Goal: Task Accomplishment & Management: Manage account settings

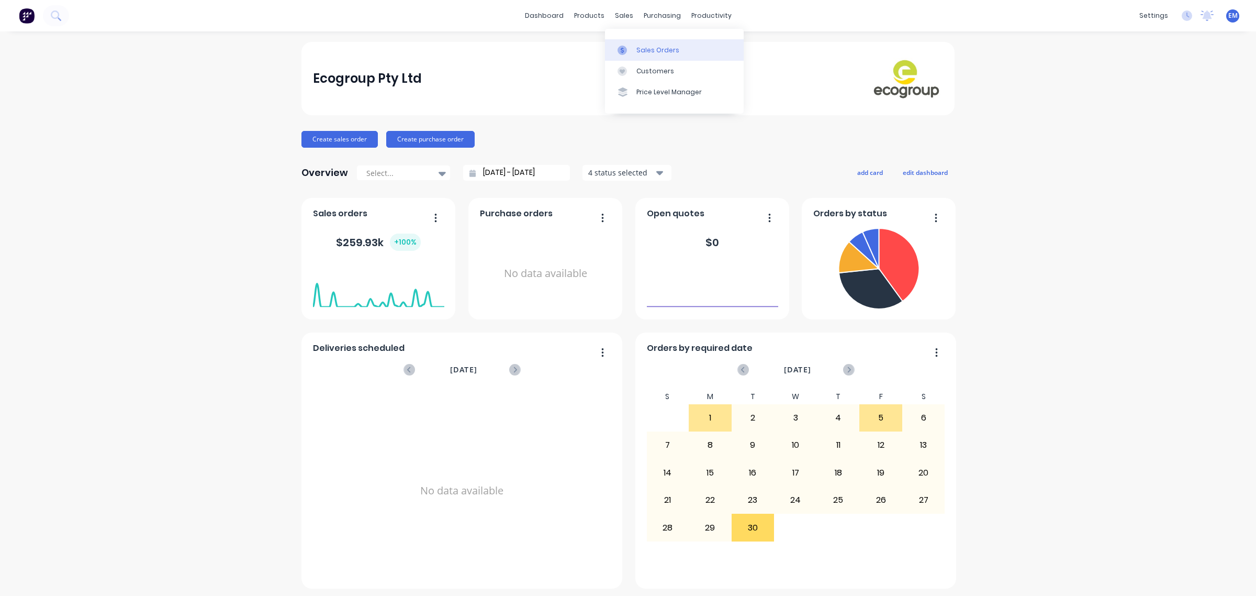
click at [625, 51] on icon at bounding box center [621, 50] width 9 height 9
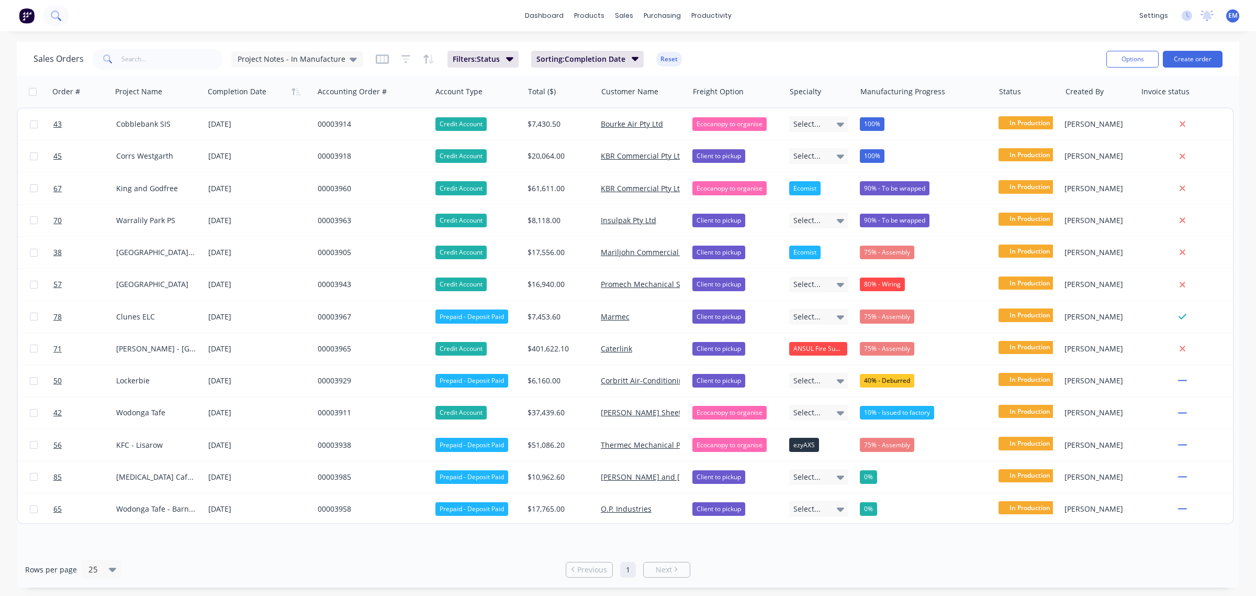
click at [57, 16] on icon at bounding box center [56, 15] width 10 height 10
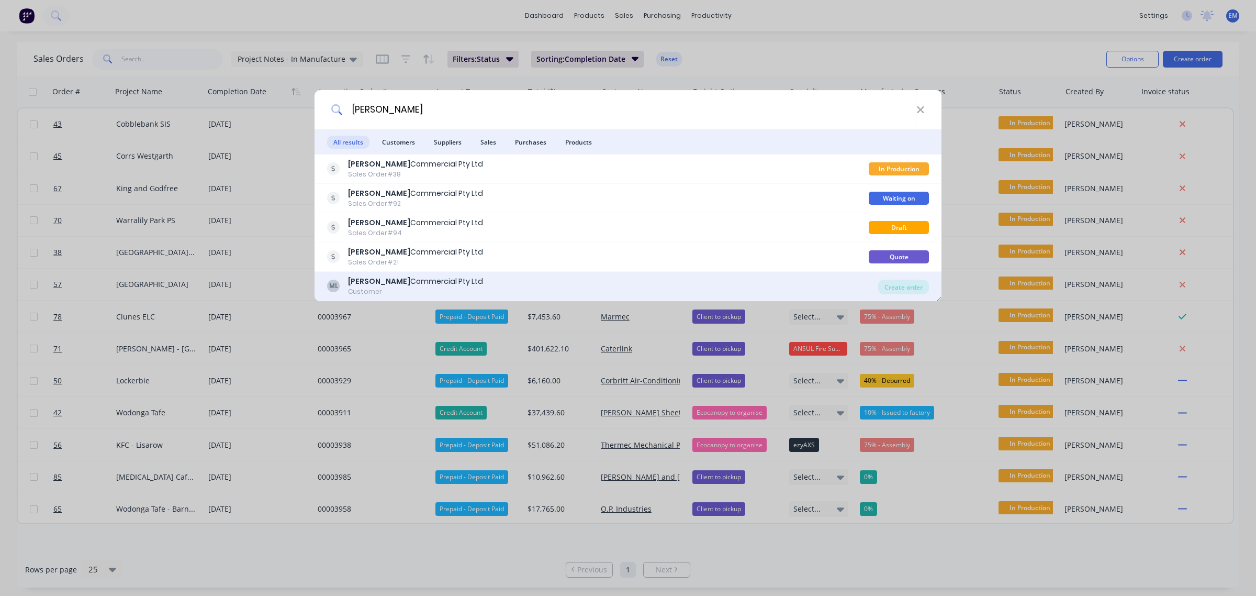
type input "[PERSON_NAME]"
click at [476, 276] on div "ML Mariljohn Commercial Pty Ltd Customer" at bounding box center [602, 286] width 551 height 20
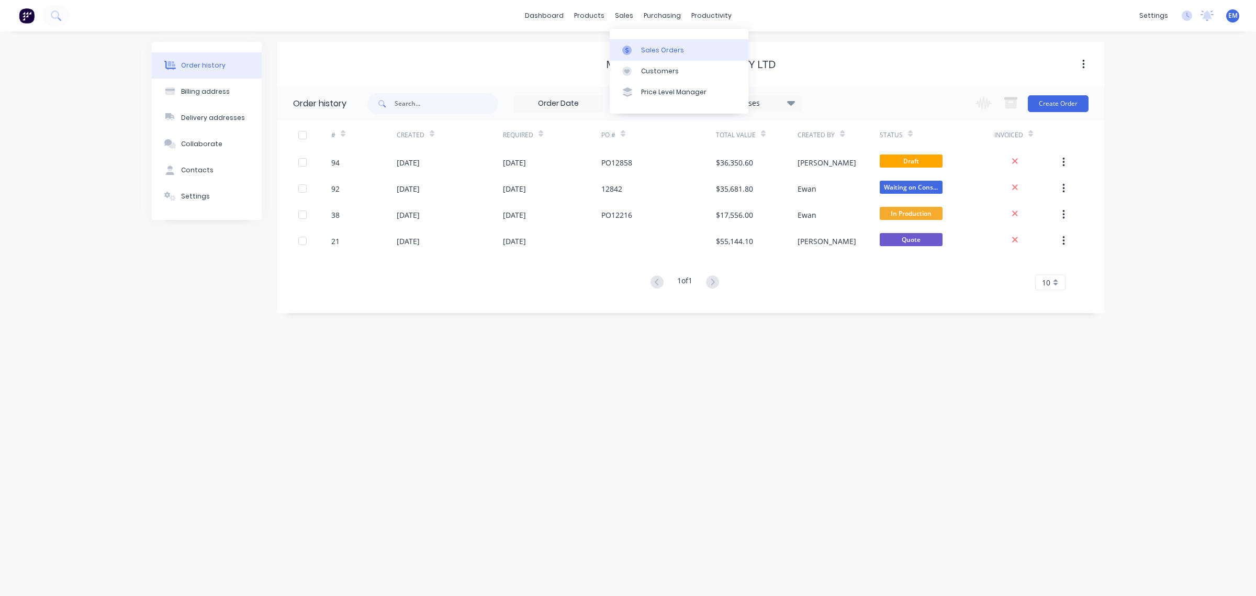
click at [639, 48] on link "Sales Orders" at bounding box center [679, 49] width 139 height 21
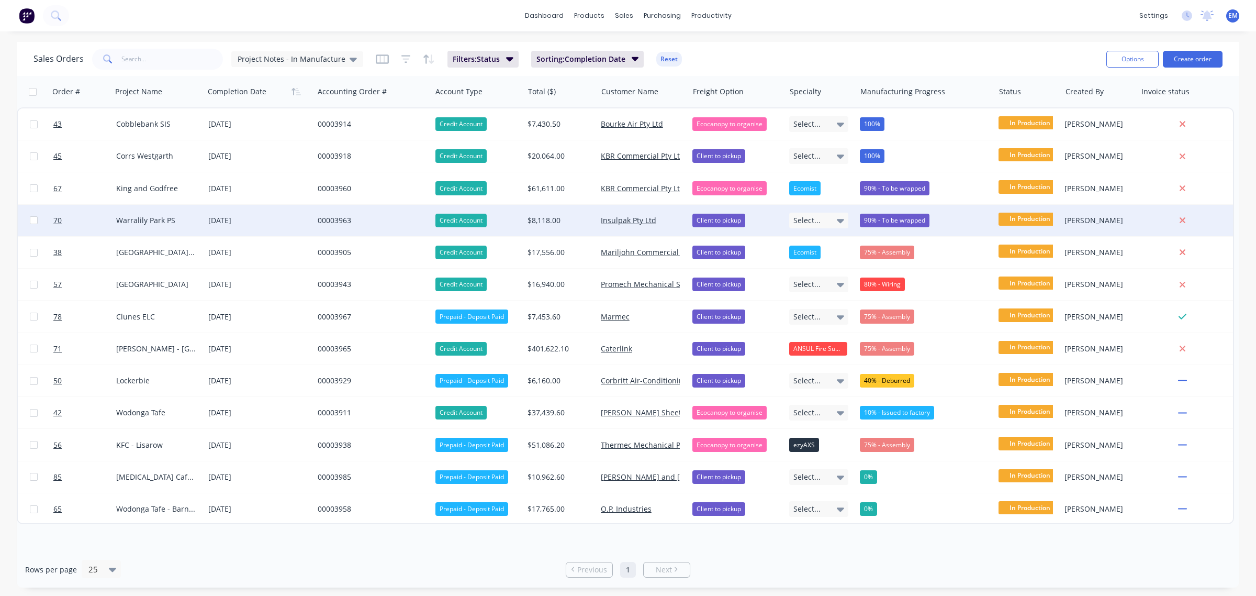
click at [336, 216] on div "00003963" at bounding box center [370, 220] width 104 height 10
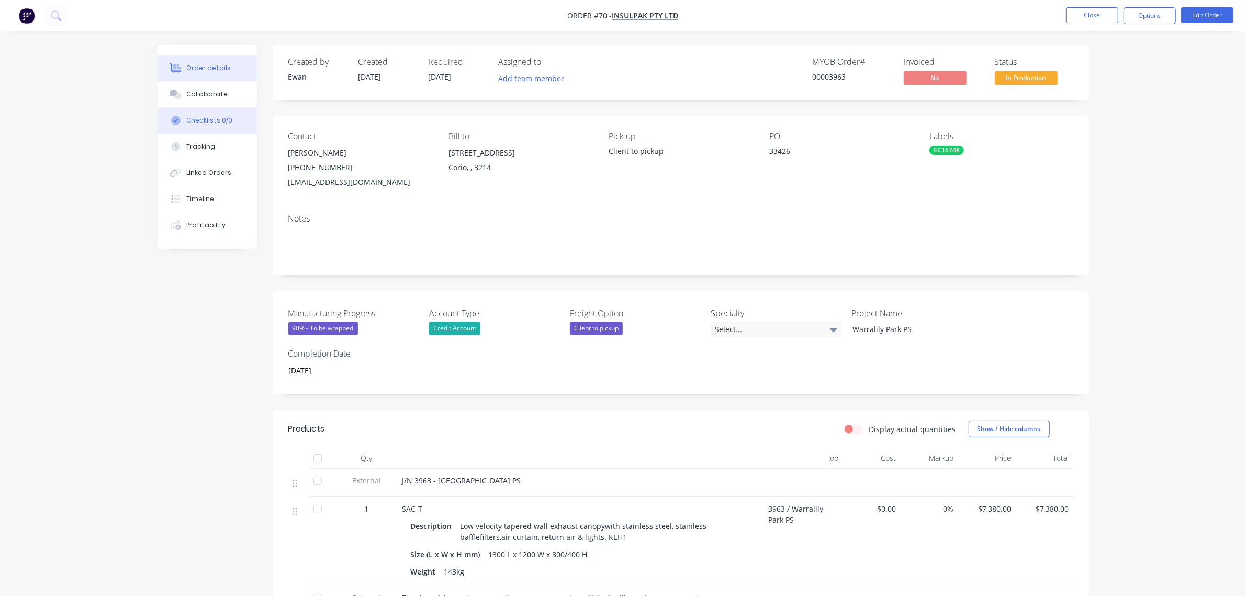
click at [192, 116] on div "Checklists 0/0" at bounding box center [209, 120] width 46 height 9
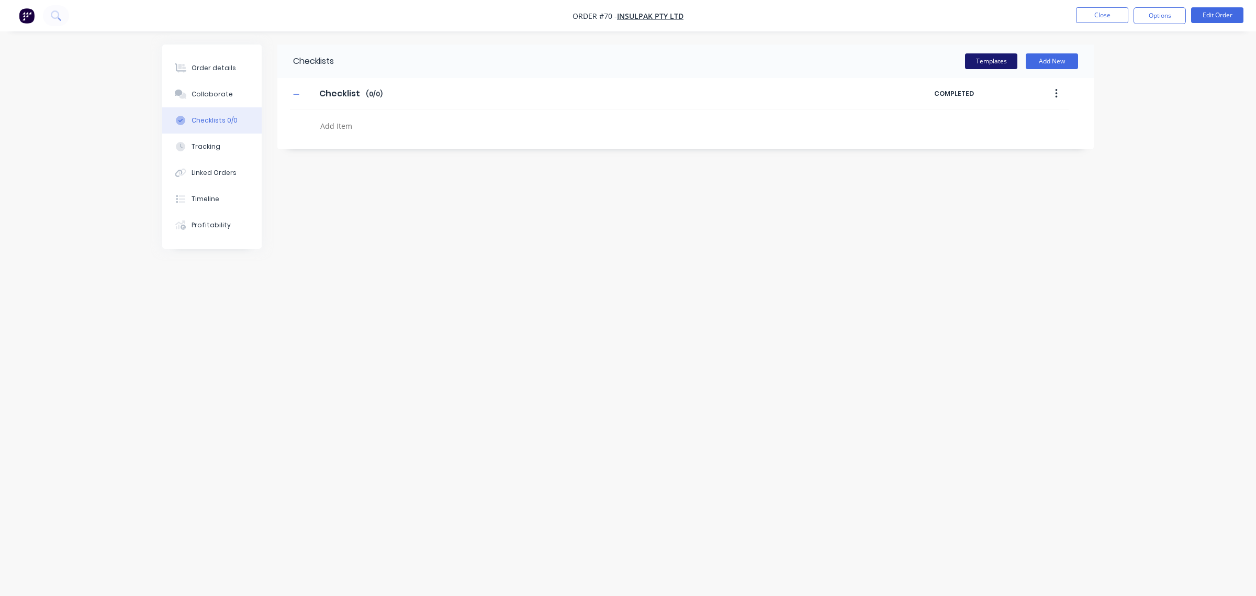
click at [987, 59] on button "Templates" at bounding box center [991, 61] width 52 height 16
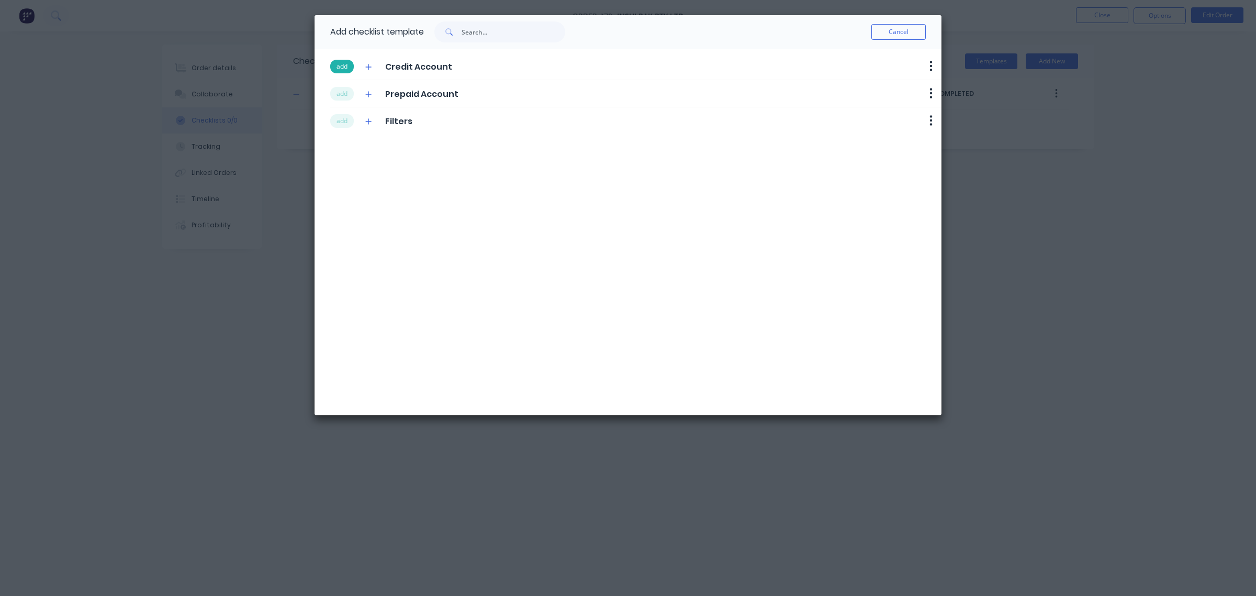
click at [338, 64] on button "add" at bounding box center [342, 67] width 24 height 14
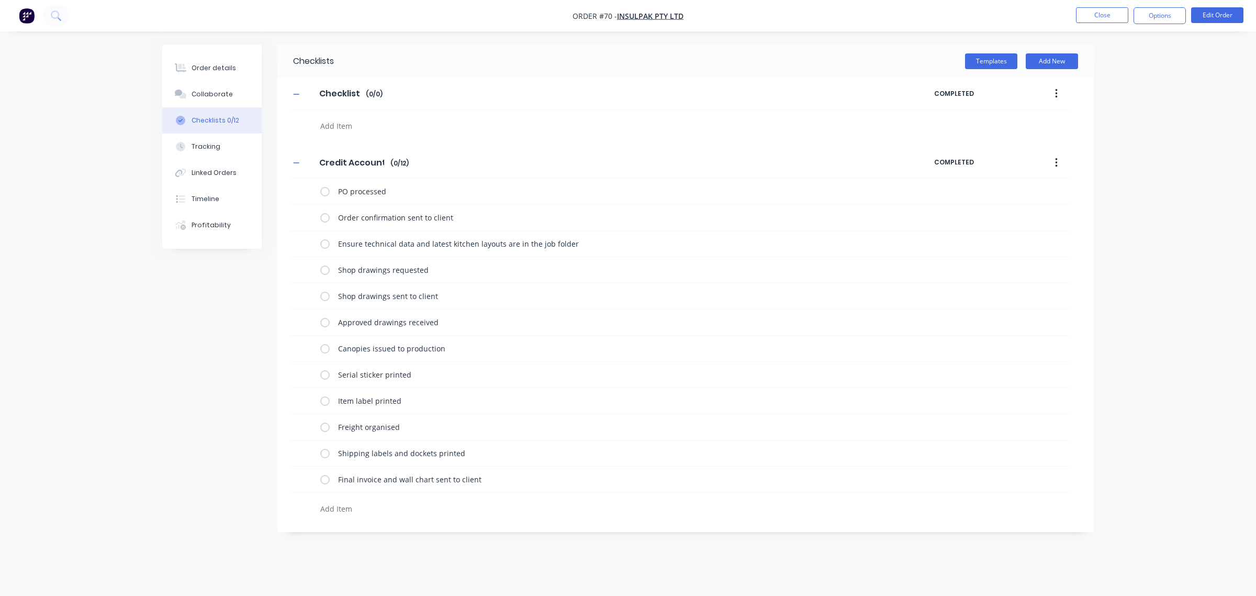
drag, startPoint x: 1058, startPoint y: 94, endPoint x: 885, endPoint y: 73, distance: 173.9
click at [782, 85] on div "Checklist Checklist Enter Checklist name ( 0 / 0 )" at bounding box center [612, 93] width 644 height 19
click at [1050, 97] on button "button" at bounding box center [1056, 93] width 25 height 19
click at [1039, 140] on div "Delete" at bounding box center [1019, 141] width 81 height 15
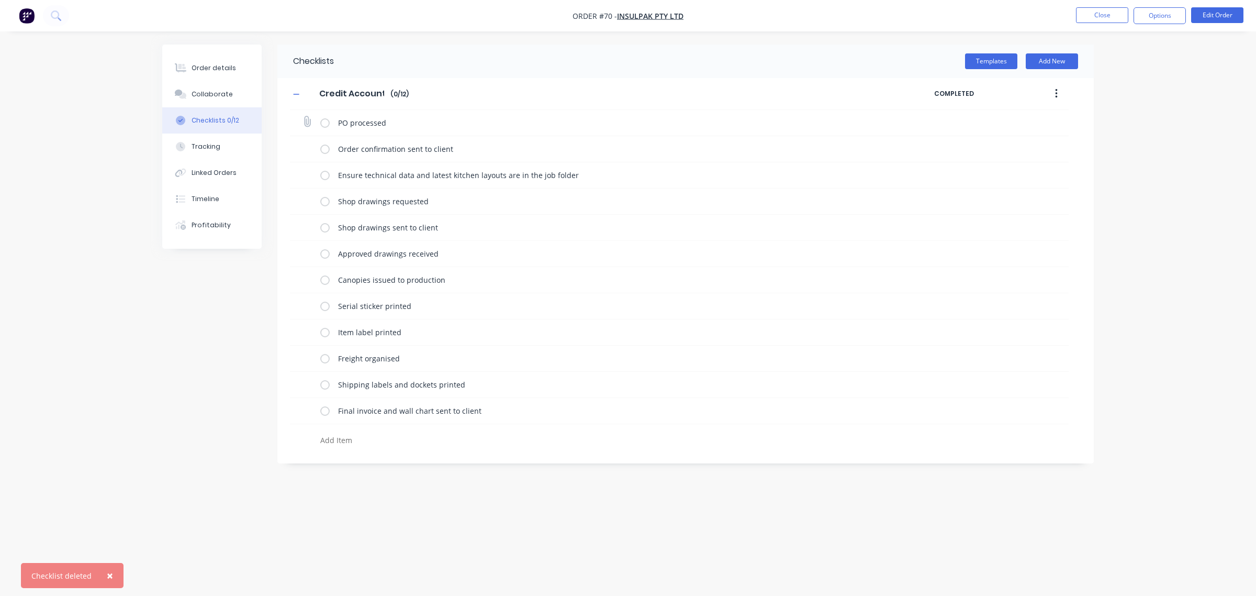
click at [319, 121] on div "PO processed" at bounding box center [679, 123] width 779 height 26
click at [326, 123] on label at bounding box center [324, 122] width 9 height 11
click at [0, 0] on input "checkbox" at bounding box center [0, 0] width 0 height 0
click at [327, 150] on label at bounding box center [324, 148] width 9 height 11
click at [0, 0] on input "checkbox" at bounding box center [0, 0] width 0 height 0
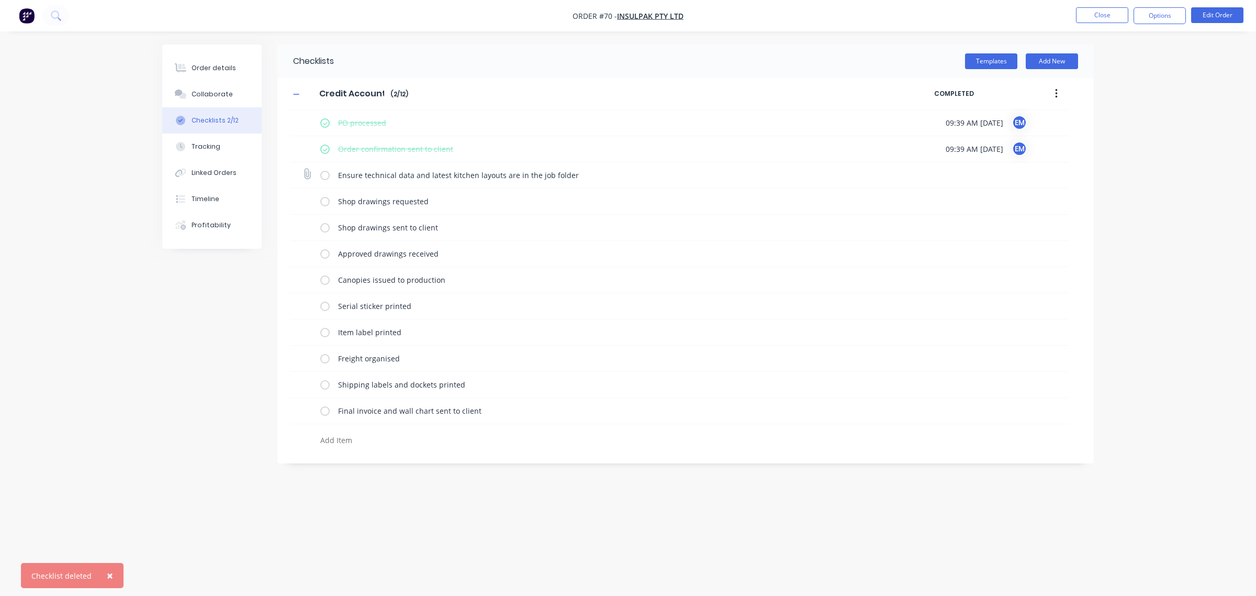
click at [325, 176] on label at bounding box center [324, 175] width 9 height 11
click at [0, 0] on input "checkbox" at bounding box center [0, 0] width 0 height 0
click at [323, 206] on label at bounding box center [324, 201] width 9 height 11
click at [0, 0] on input "checkbox" at bounding box center [0, 0] width 0 height 0
click at [324, 231] on label at bounding box center [324, 227] width 9 height 11
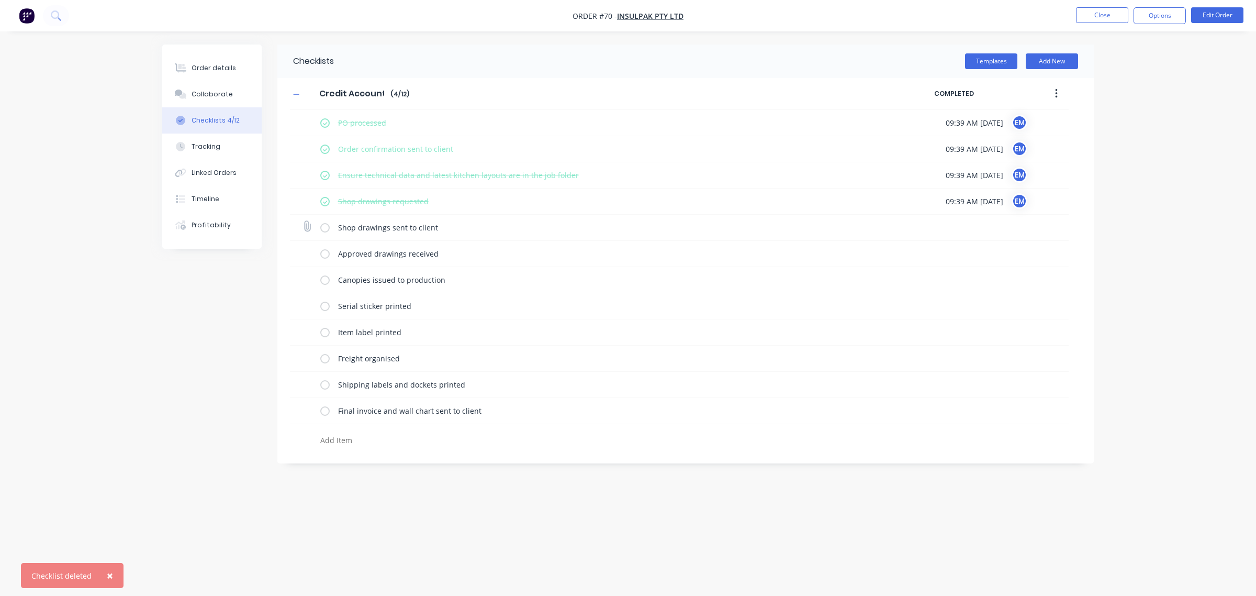
click at [0, 0] on input "checkbox" at bounding box center [0, 0] width 0 height 0
click at [327, 252] on label at bounding box center [324, 253] width 9 height 11
click at [0, 0] on input "checkbox" at bounding box center [0, 0] width 0 height 0
drag, startPoint x: 325, startPoint y: 280, endPoint x: 325, endPoint y: 287, distance: 6.8
click at [325, 280] on label at bounding box center [324, 279] width 9 height 11
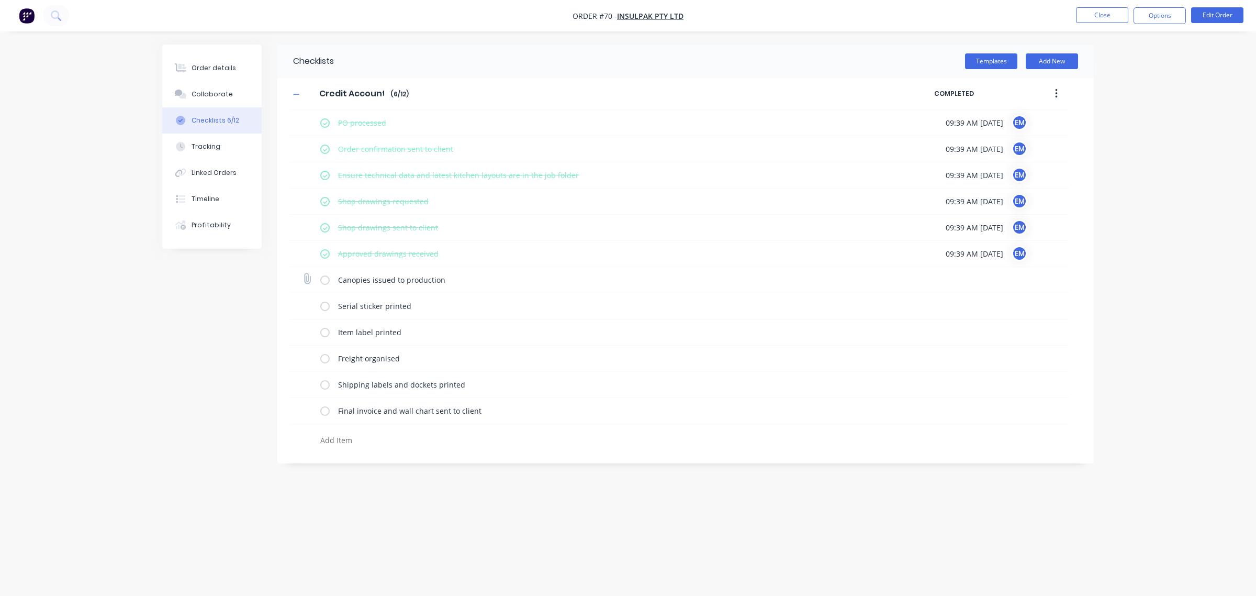
click at [0, 0] on input "checkbox" at bounding box center [0, 0] width 0 height 0
click at [322, 307] on label at bounding box center [324, 305] width 9 height 11
click at [0, 0] on input "checkbox" at bounding box center [0, 0] width 0 height 0
click at [323, 334] on label at bounding box center [324, 332] width 9 height 11
click at [0, 0] on input "checkbox" at bounding box center [0, 0] width 0 height 0
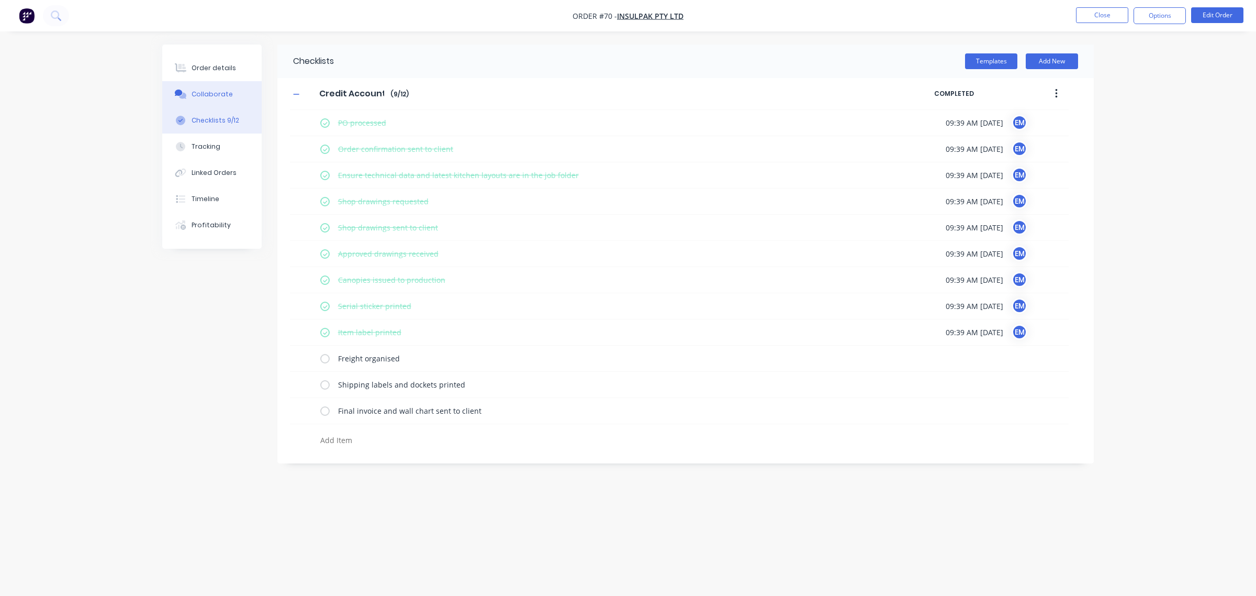
click at [216, 92] on div "Collaborate" at bounding box center [212, 93] width 41 height 9
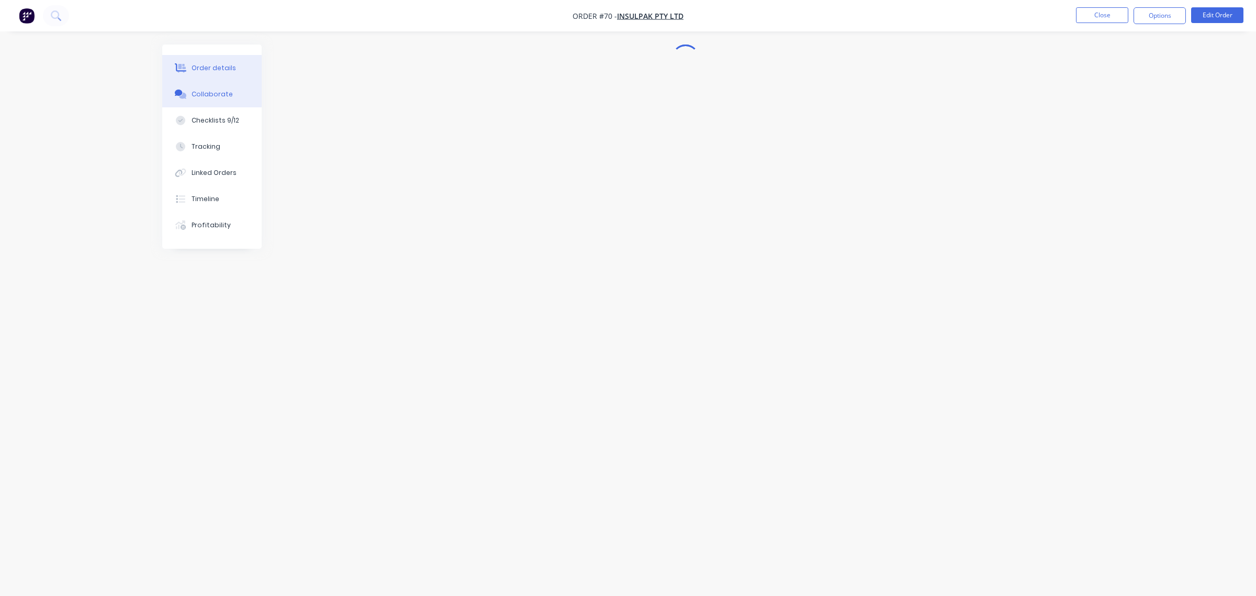
click at [217, 68] on div "Order details" at bounding box center [214, 67] width 44 height 9
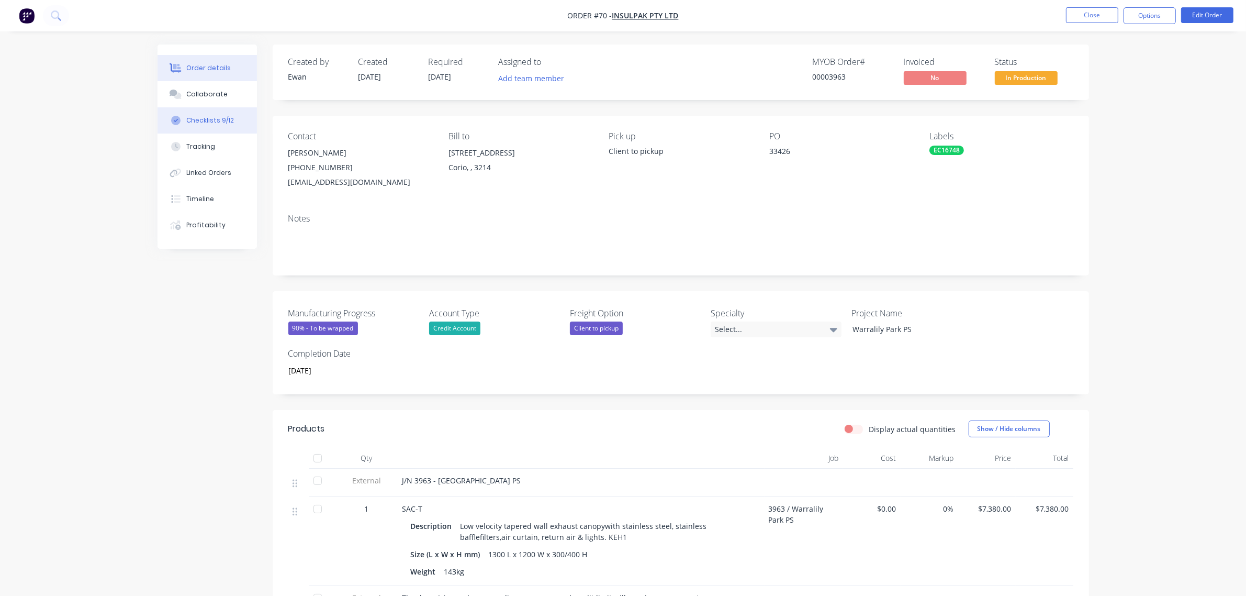
click at [209, 123] on div "Checklists 9/12" at bounding box center [210, 120] width 48 height 9
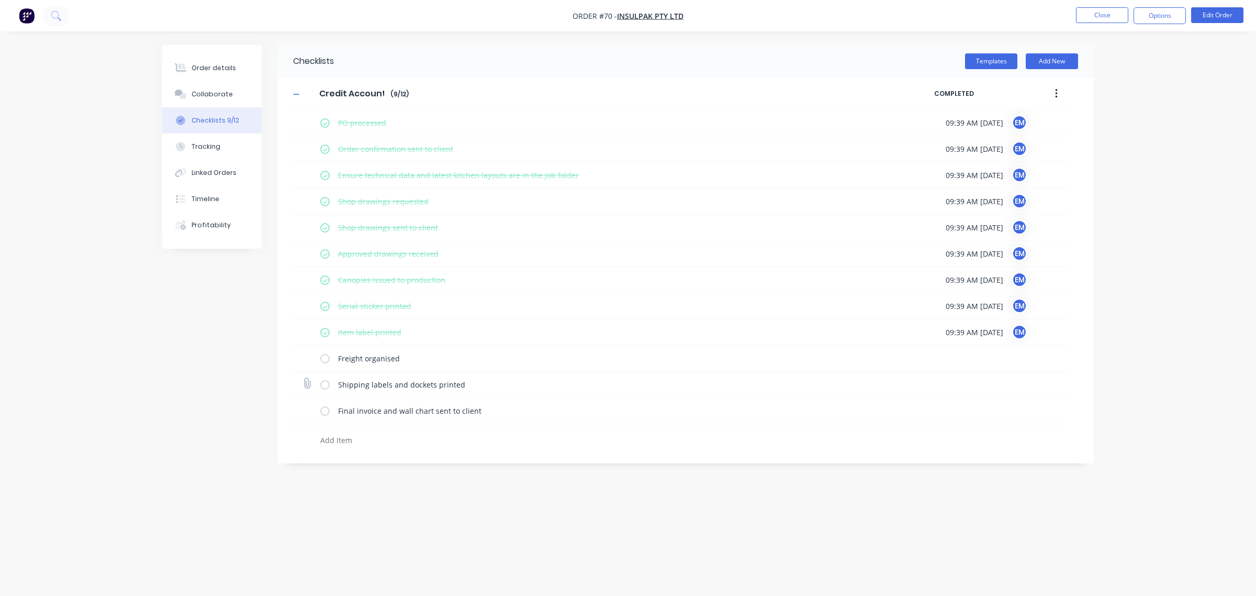
click at [325, 384] on label at bounding box center [324, 384] width 9 height 11
click at [0, 0] on input "checkbox" at bounding box center [0, 0] width 0 height 0
type textarea "x"
click at [226, 137] on button "Tracking" at bounding box center [211, 146] width 99 height 26
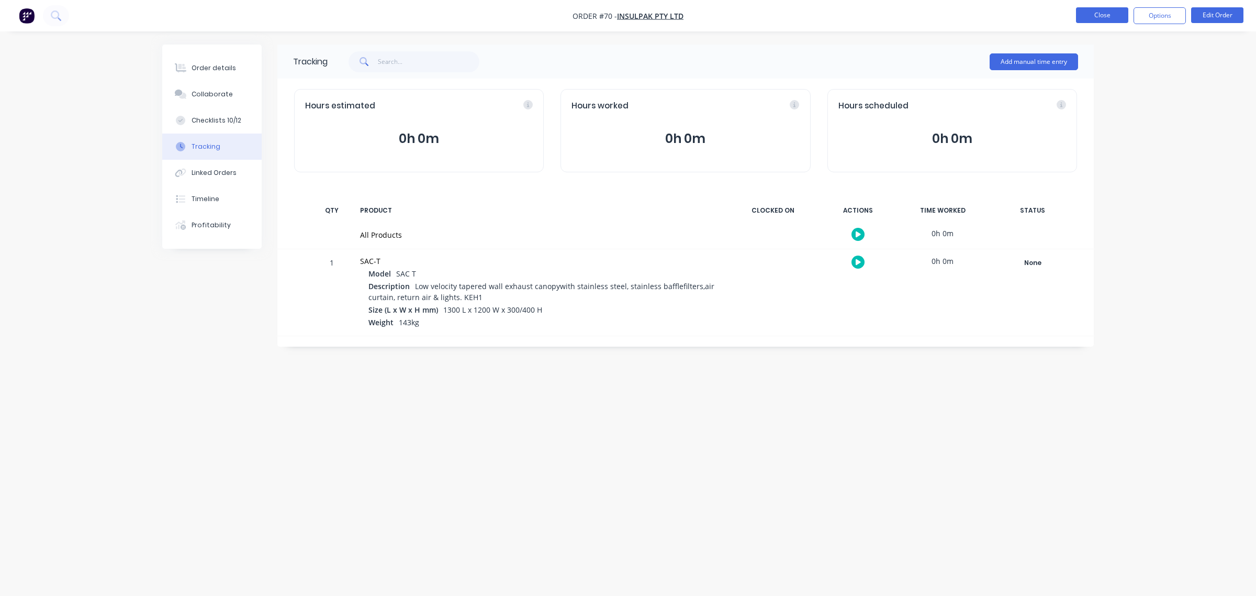
click at [1089, 12] on button "Close" at bounding box center [1102, 15] width 52 height 16
